Goal: Task Accomplishment & Management: Manage account settings

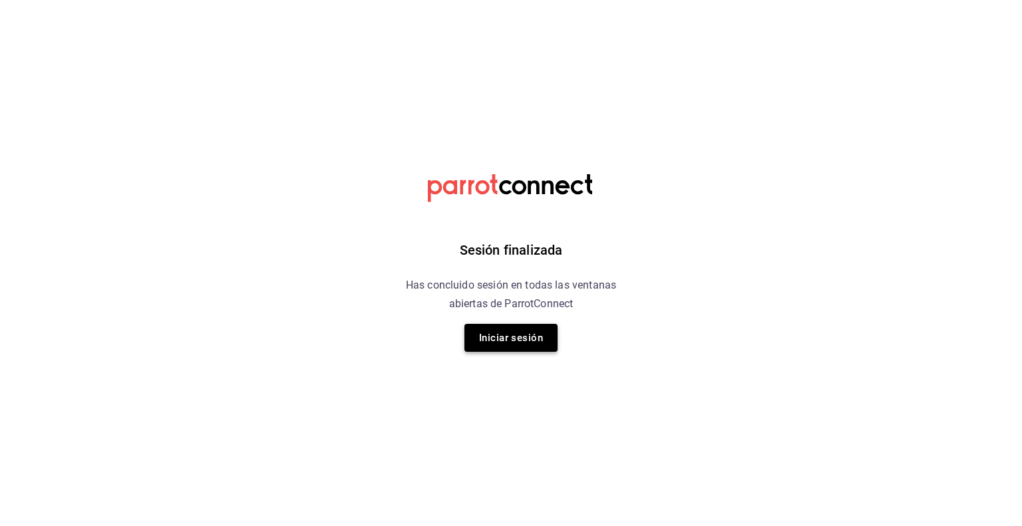
click at [529, 347] on button "Iniciar sesión" at bounding box center [510, 338] width 93 height 28
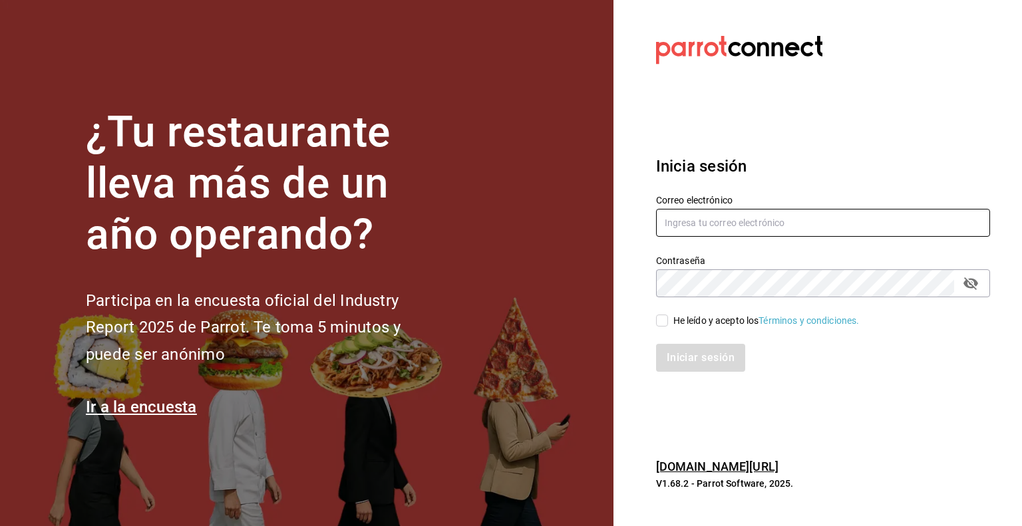
click at [771, 235] on input "text" at bounding box center [823, 223] width 334 height 28
type input "[EMAIL_ADDRESS][DOMAIN_NAME]"
click at [743, 317] on div "He leído y acepto los Términos y condiciones." at bounding box center [766, 321] width 186 height 14
click at [668, 317] on input "He leído y acepto los Términos y condiciones." at bounding box center [662, 321] width 12 height 12
checkbox input "true"
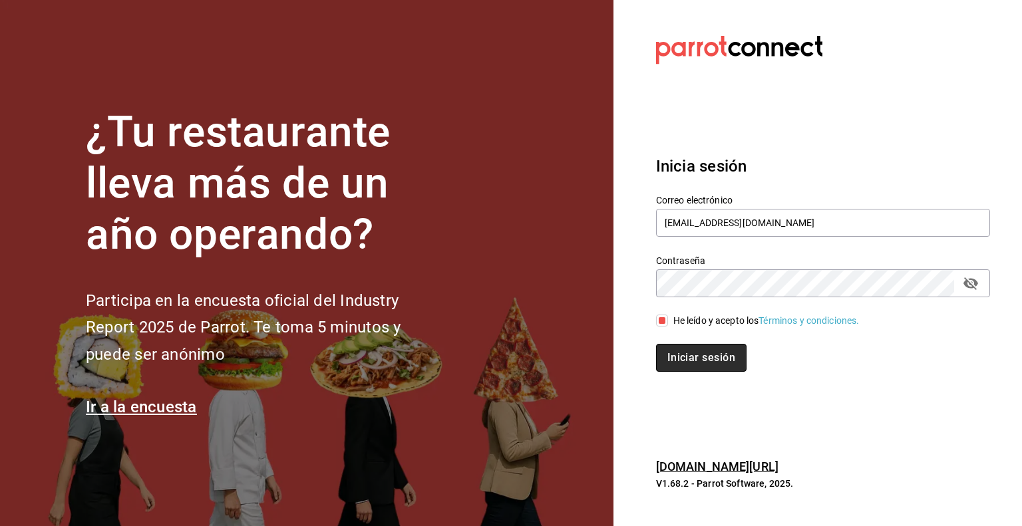
click at [724, 367] on button "Iniciar sesión" at bounding box center [701, 358] width 90 height 28
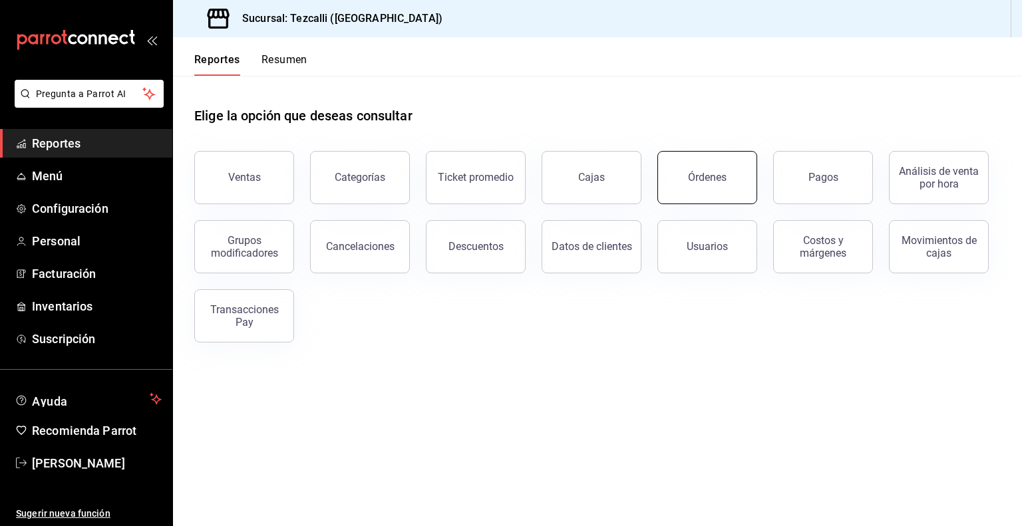
click at [726, 186] on button "Órdenes" at bounding box center [707, 177] width 100 height 53
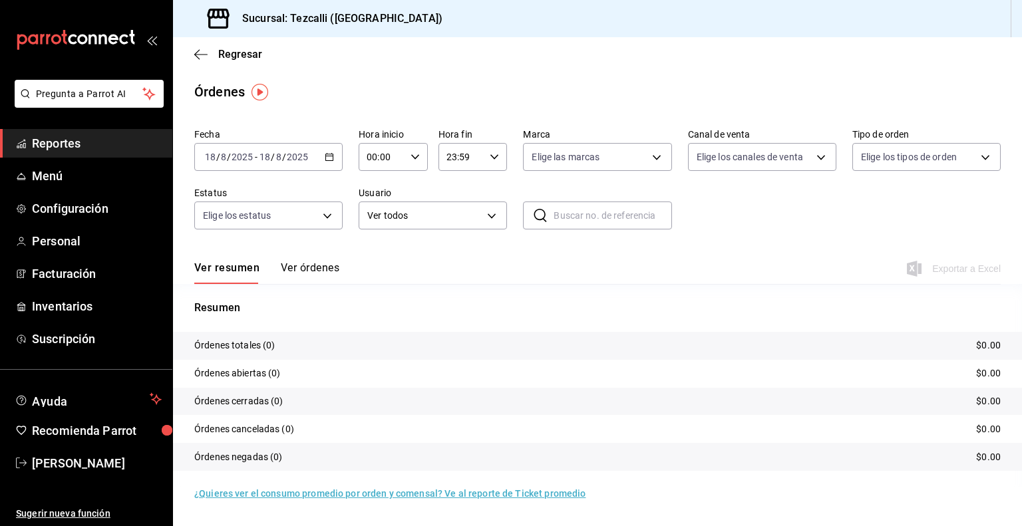
click at [298, 273] on button "Ver órdenes" at bounding box center [310, 272] width 59 height 23
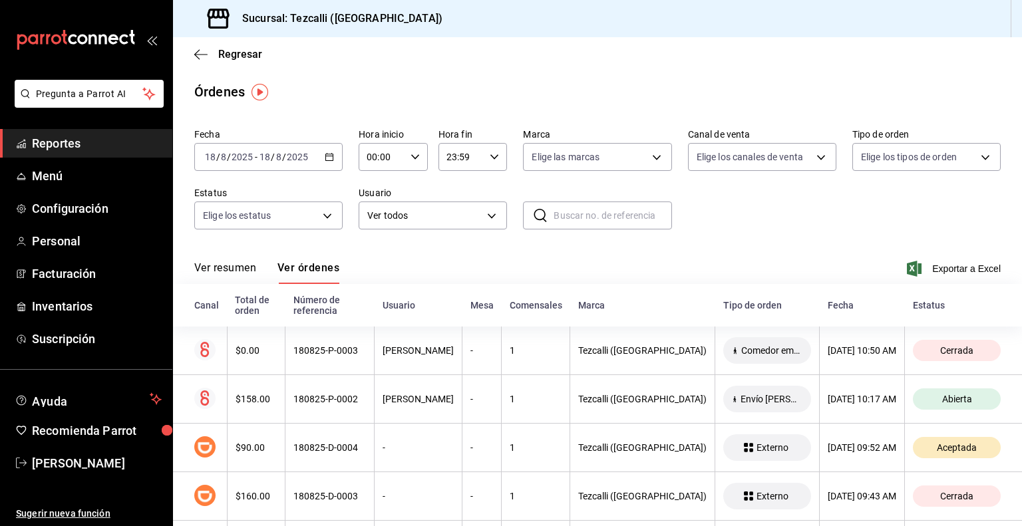
click at [233, 274] on button "Ver resumen" at bounding box center [225, 272] width 62 height 23
